Goal: Task Accomplishment & Management: Use online tool/utility

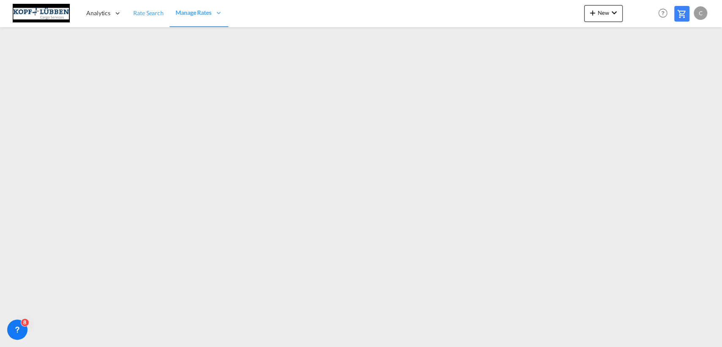
drag, startPoint x: 145, startPoint y: 13, endPoint x: 146, endPoint y: 21, distance: 8.1
click at [145, 13] on span "Rate Search" at bounding box center [148, 12] width 30 height 7
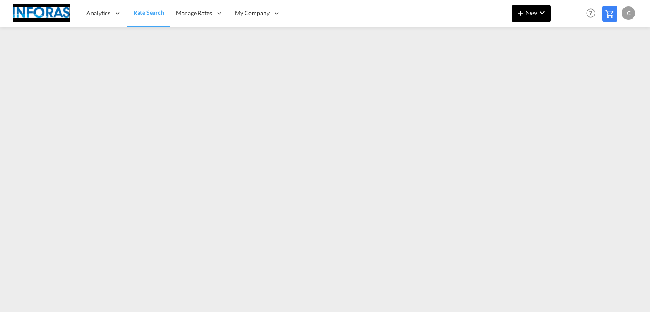
click at [529, 18] on button "New" at bounding box center [531, 13] width 39 height 17
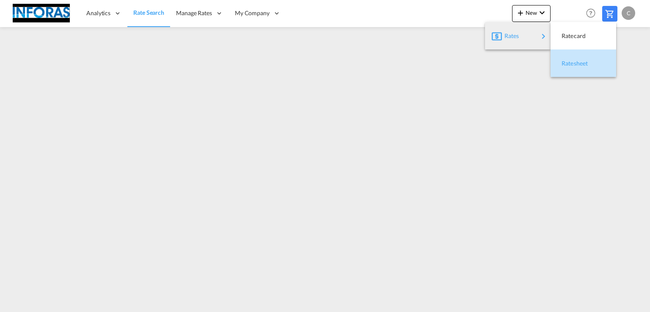
click at [571, 65] on span "Ratesheet" at bounding box center [566, 63] width 9 height 17
